Goal: Navigation & Orientation: Find specific page/section

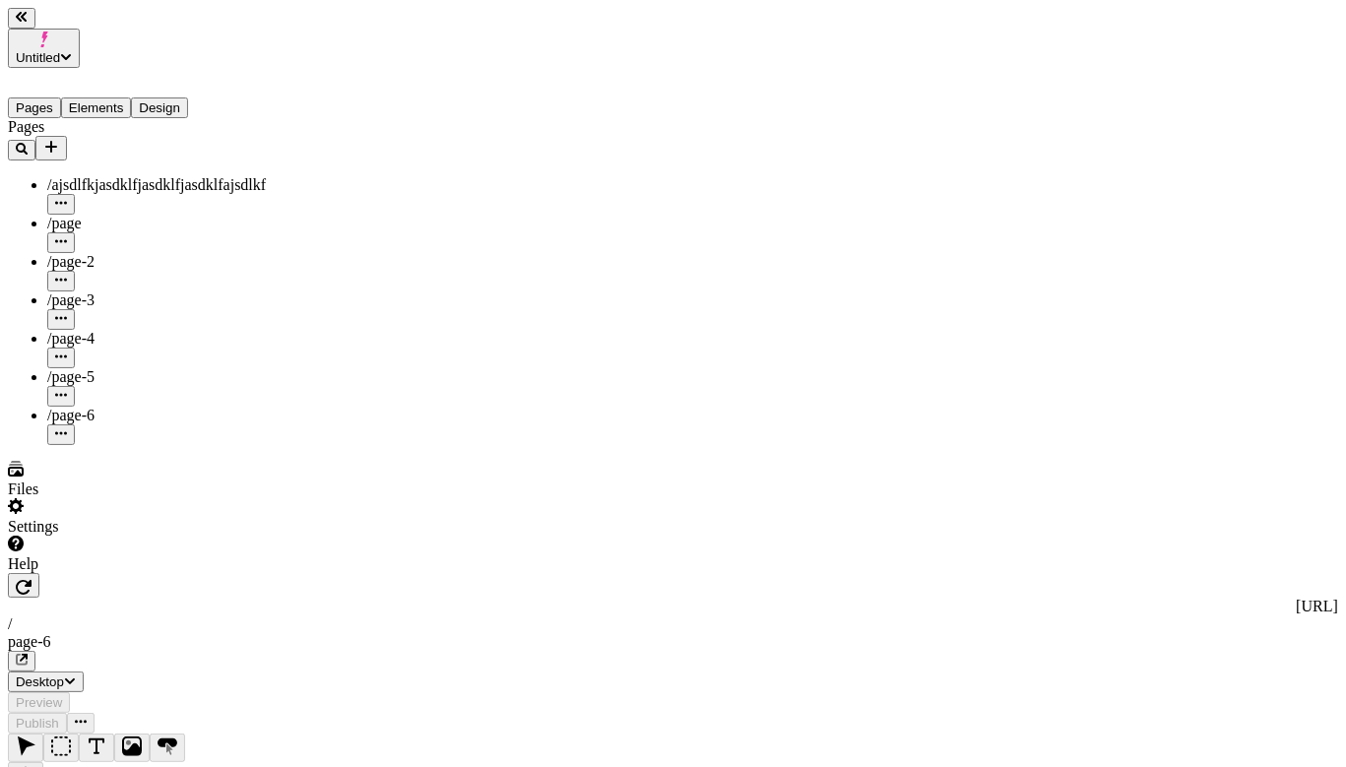
click at [52, 368] on span "/page-5" at bounding box center [70, 376] width 47 height 17
type input "/page-5"
click at [101, 330] on div "/page-4" at bounding box center [145, 349] width 197 height 38
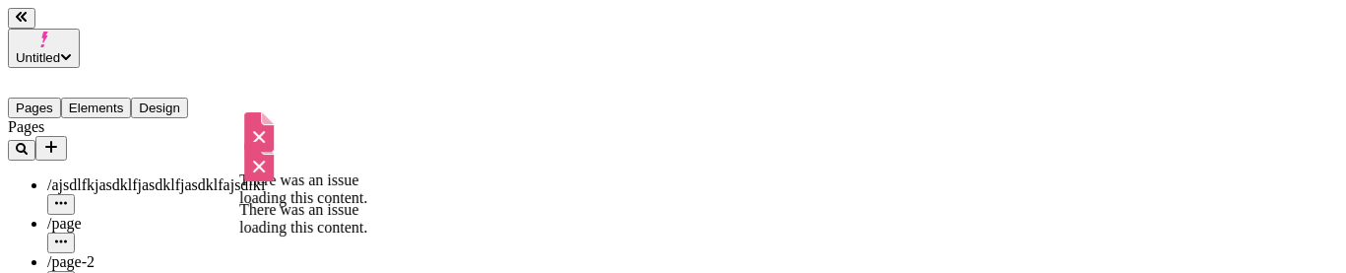
click at [81, 215] on span "/page" at bounding box center [64, 223] width 34 height 17
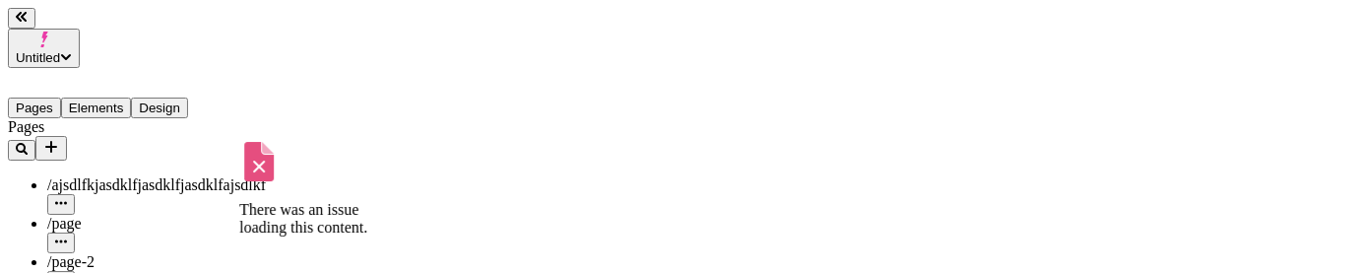
click at [84, 253] on span "/page-2" at bounding box center [70, 261] width 47 height 17
